Goal: Find specific page/section: Find specific page/section

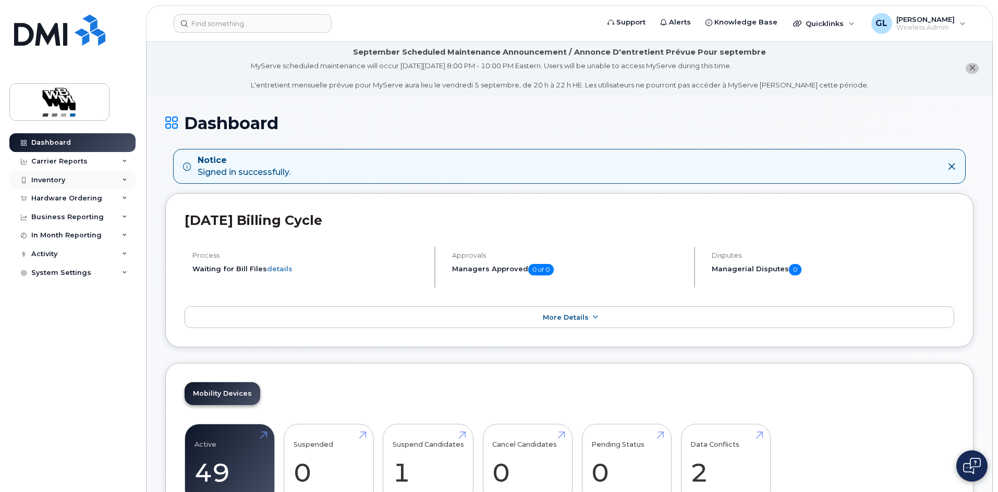
click at [50, 178] on div "Inventory" at bounding box center [48, 180] width 34 height 8
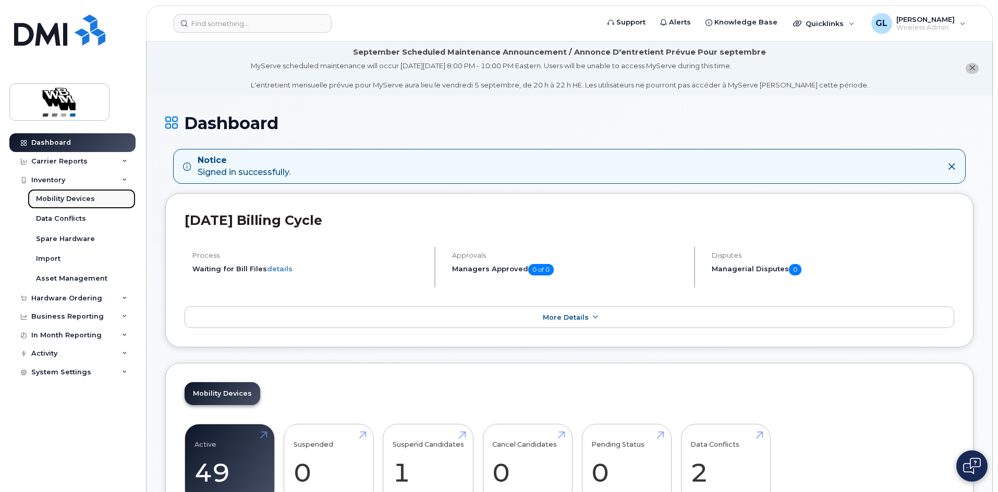
click at [53, 201] on div "Mobility Devices" at bounding box center [65, 198] width 59 height 9
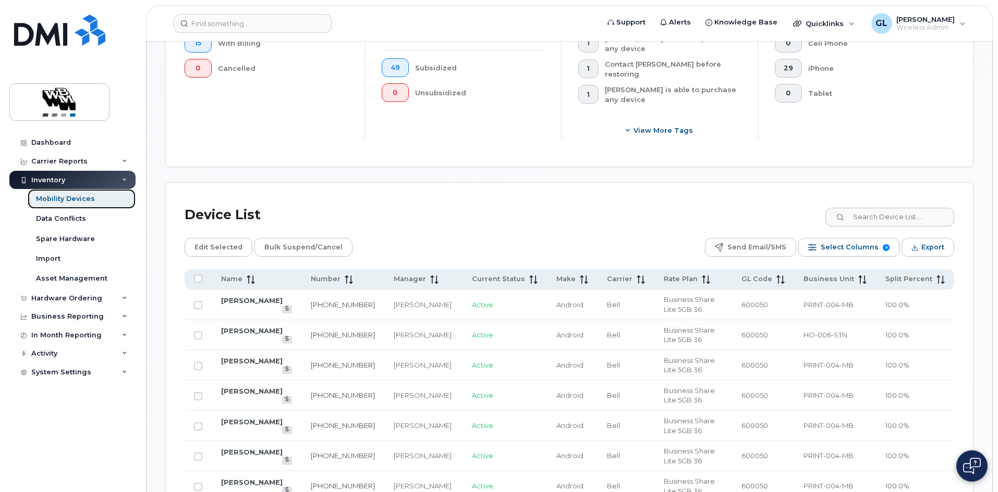
scroll to position [365, 0]
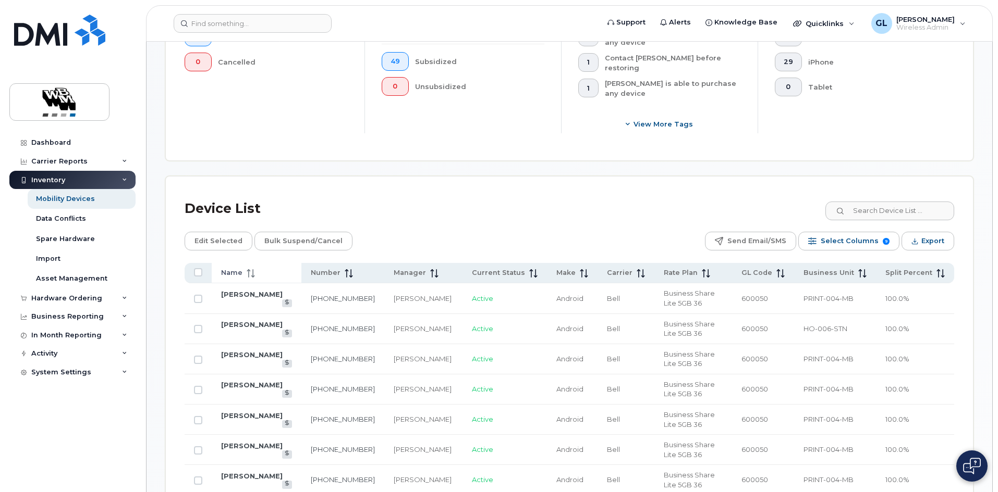
click at [239, 268] on span "Name" at bounding box center [231, 272] width 21 height 9
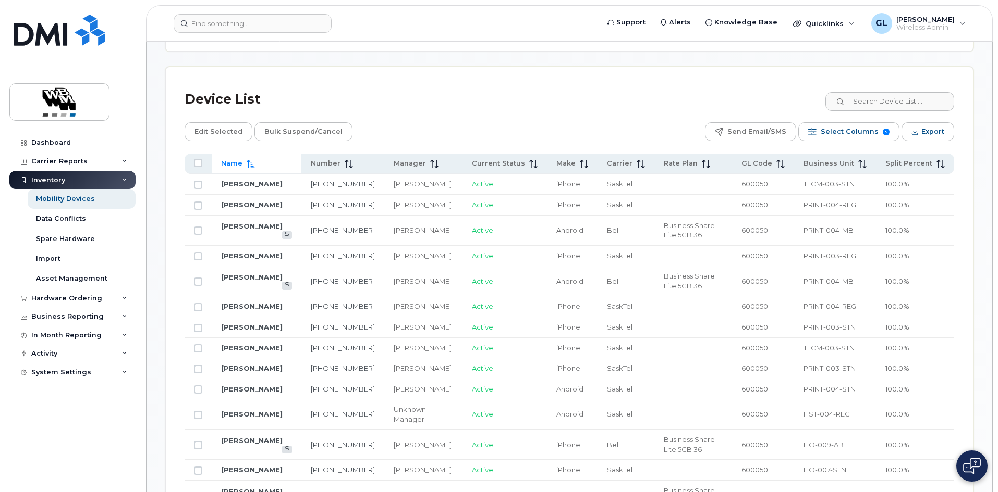
scroll to position [469, 0]
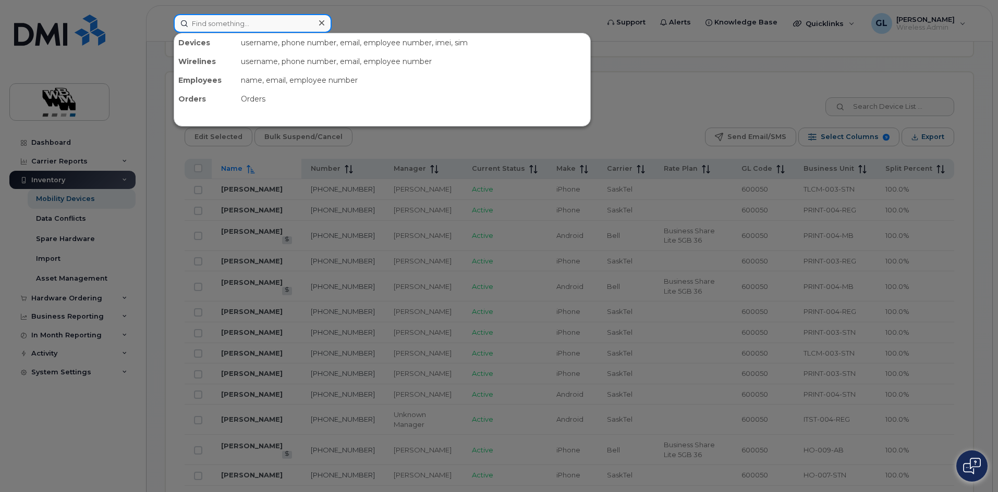
click at [219, 29] on input at bounding box center [253, 23] width 158 height 19
paste input "[PHONE_NUMBER]"
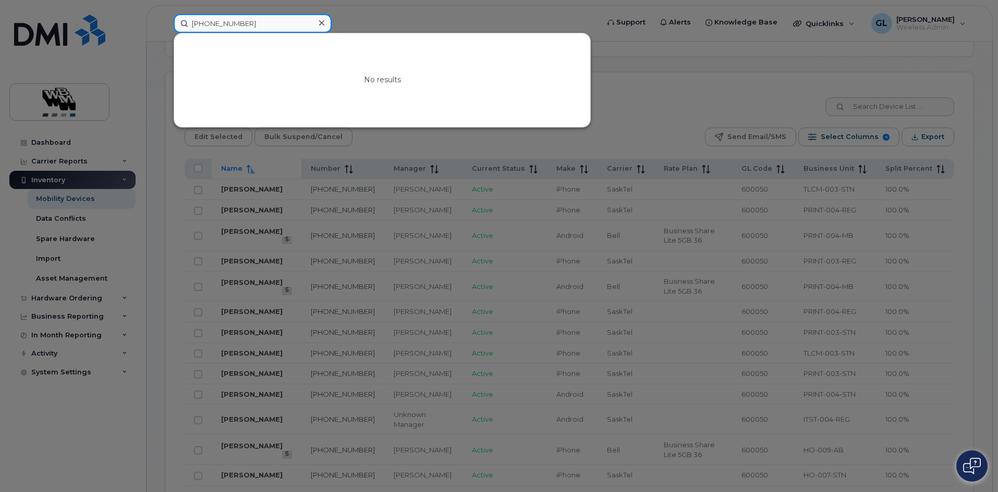
type input "[PHONE_NUMBER]"
click at [323, 24] on icon at bounding box center [321, 23] width 5 height 8
